Goal: Contribute content

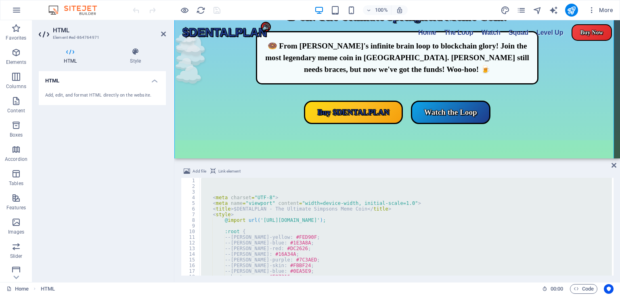
scroll to position [99, 0]
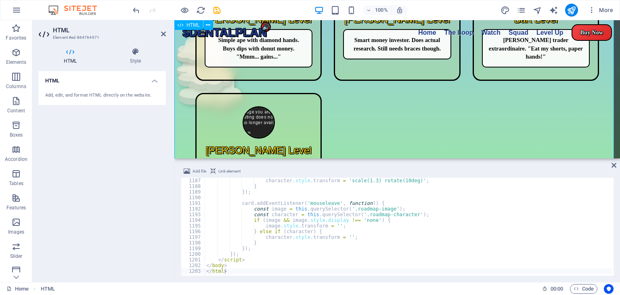
scroll to position [1013, 0]
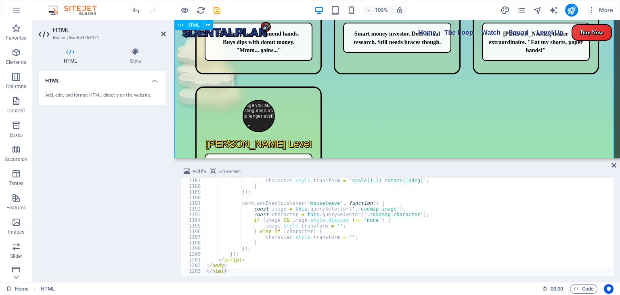
click at [482, 125] on div "$DENTALPLAN - The Ultimate Simpsons Meme Coin ☁️ ☁️ ☁️ ☁️ ☁️ ☁️ ☁️ ☁️ $DENTALPL…" at bounding box center [396, 78] width 445 height 2129
click at [411, 218] on div "character . style . transform = 'scale(1.3) rotate(10deg)' ; } }) ; card . addE…" at bounding box center [464, 231] width 518 height 107
type textarea "if (image && image.style.display !== 'none') {"
click at [466, 119] on div "$DENTALPLAN - The Ultimate Simpsons Meme Coin ☁️ ☁️ ☁️ ☁️ ☁️ ☁️ ☁️ ☁️ $DENTALPL…" at bounding box center [396, 78] width 445 height 2129
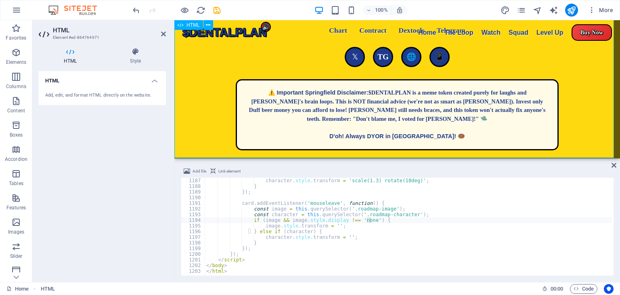
scroll to position [2124, 0]
click at [569, 8] on icon "publish" at bounding box center [570, 10] width 9 height 9
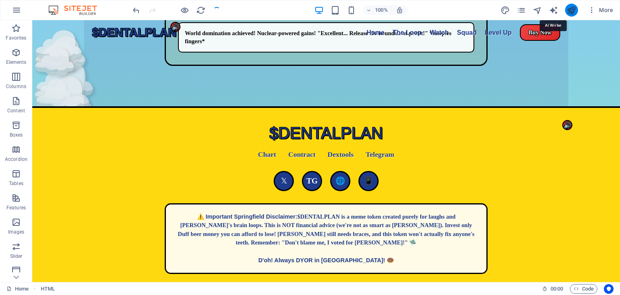
scroll to position [2047, 0]
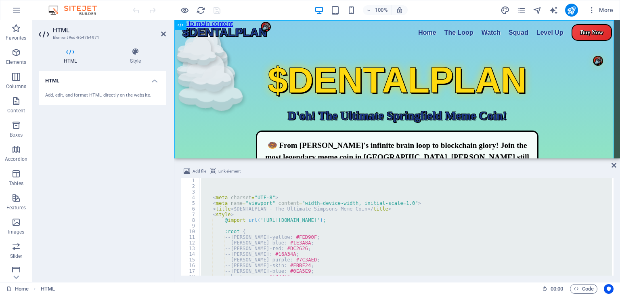
type textarea "</html>"
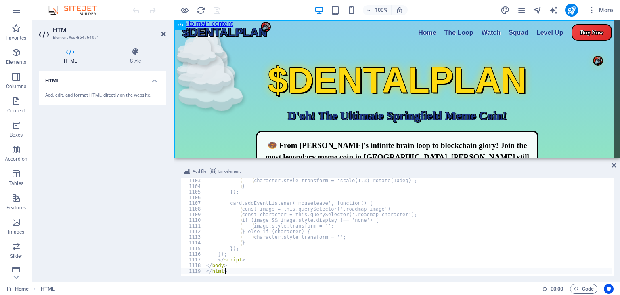
scroll to position [6224, 0]
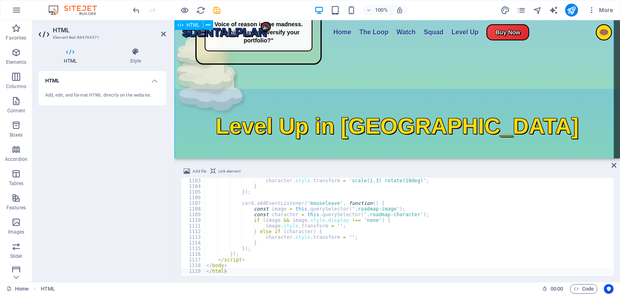
scroll to position [1460, 0]
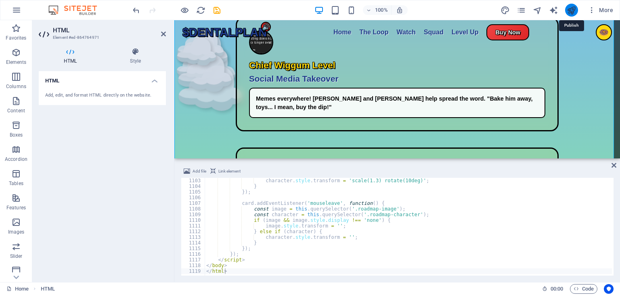
click at [571, 6] on icon "publish" at bounding box center [570, 10] width 9 height 9
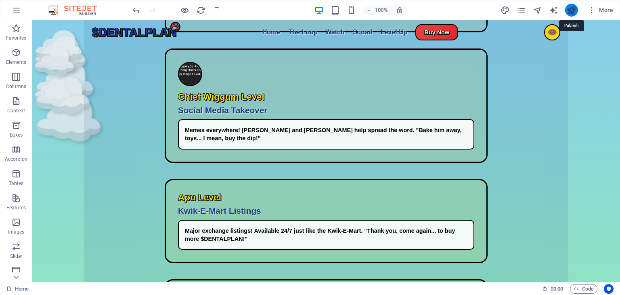
scroll to position [1480, 0]
